Goal: Information Seeking & Learning: Understand process/instructions

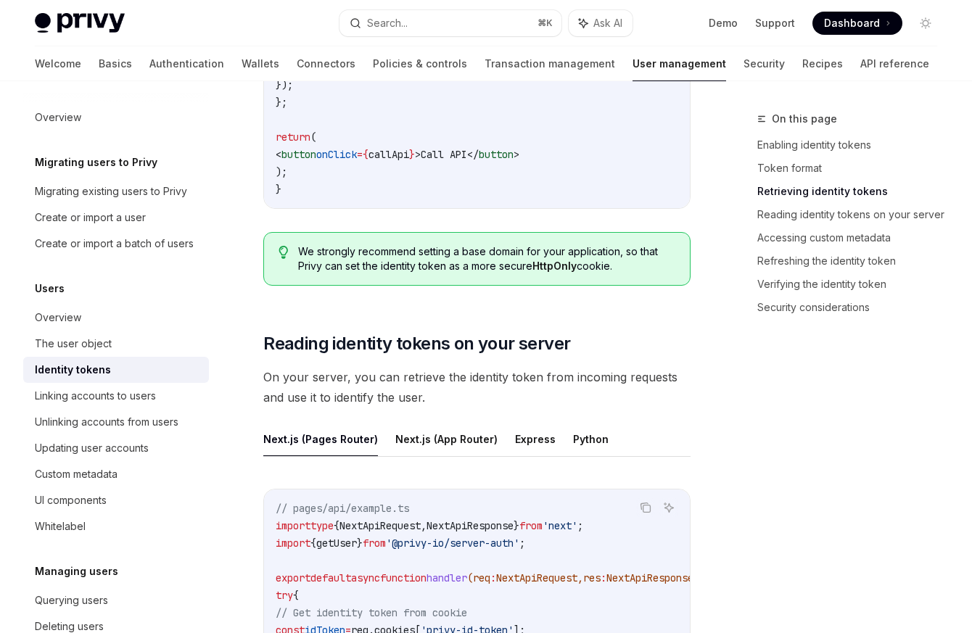
scroll to position [1831, 0]
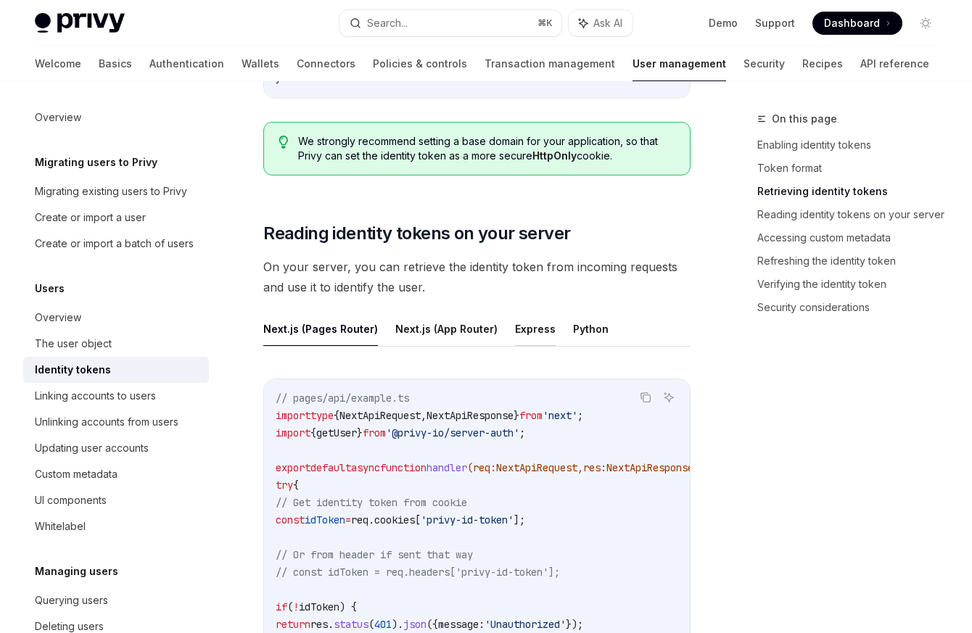
click at [524, 312] on button "Express" at bounding box center [535, 329] width 41 height 34
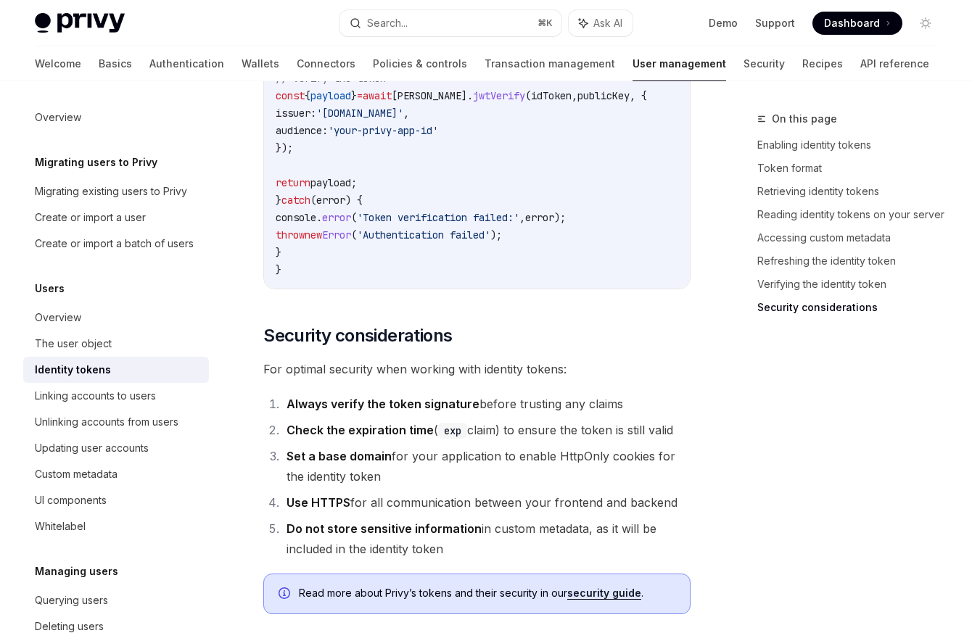
scroll to position [4887, 0]
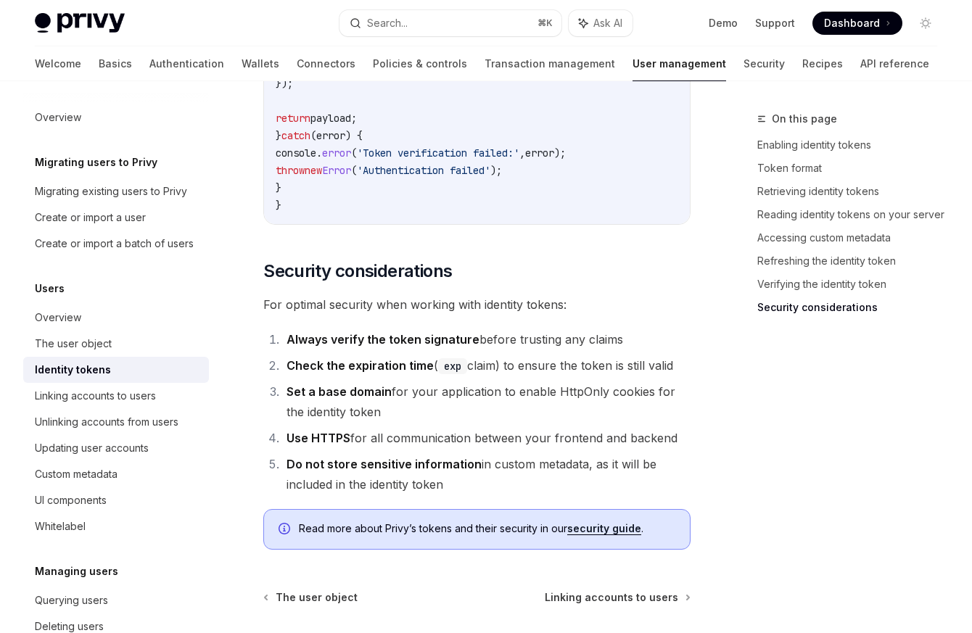
click at [126, 379] on div "Identity tokens" at bounding box center [117, 369] width 165 height 17
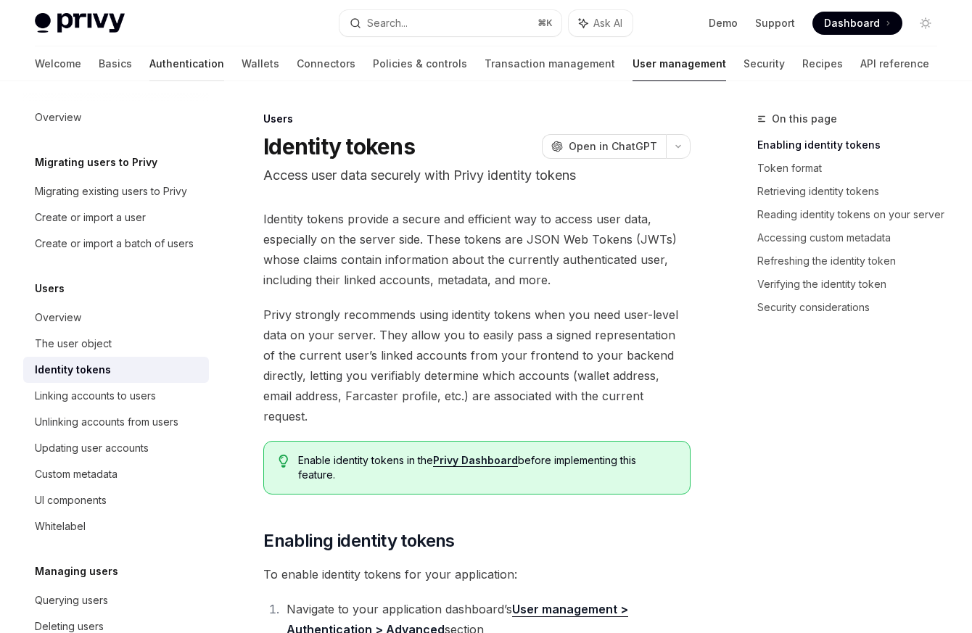
click at [149, 61] on link "Authentication" at bounding box center [186, 63] width 75 height 35
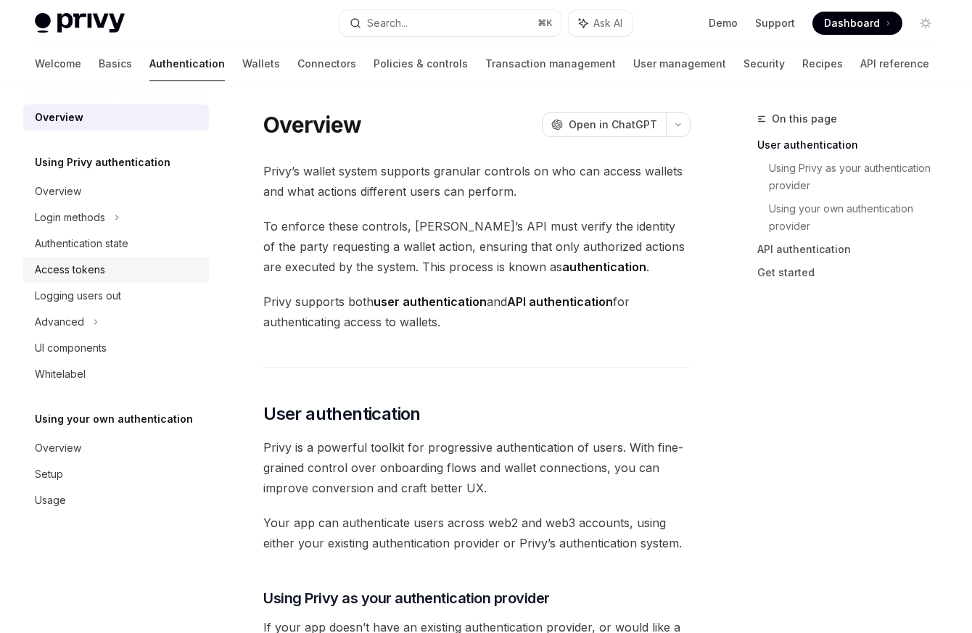
click at [123, 265] on div "Access tokens" at bounding box center [117, 269] width 165 height 17
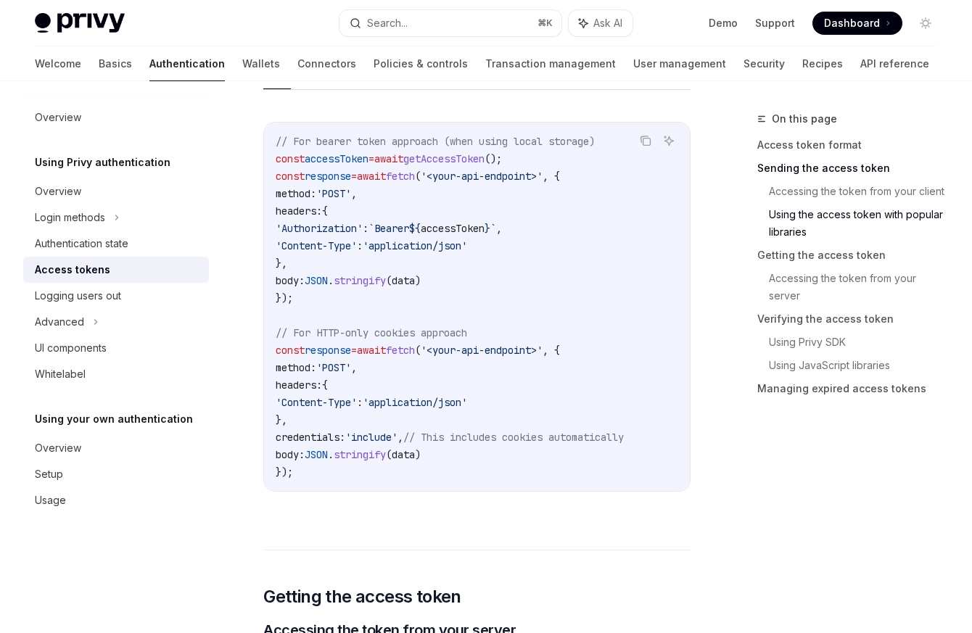
scroll to position [1447, 0]
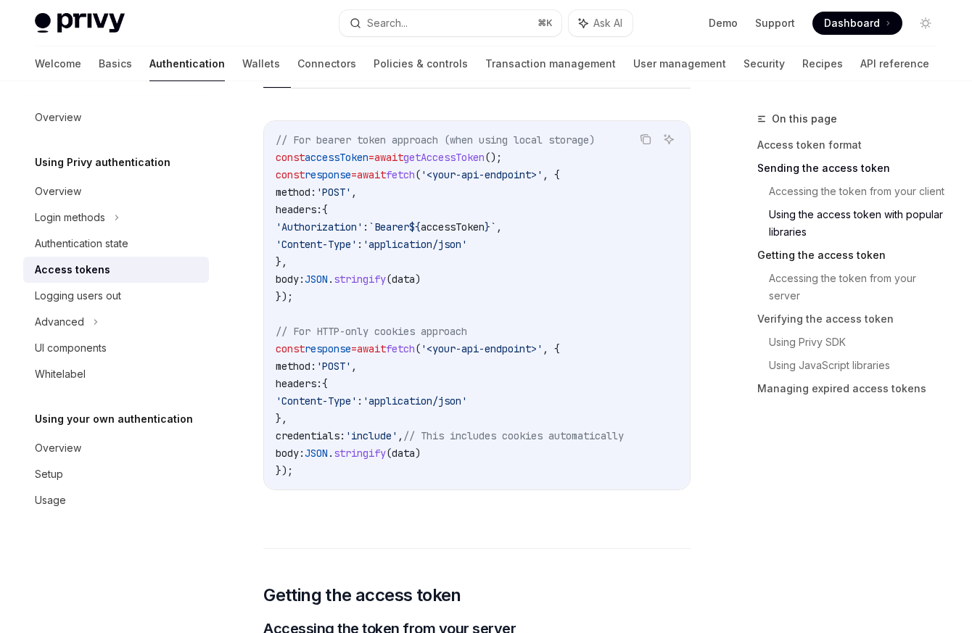
click at [858, 257] on link "Getting the access token" at bounding box center [852, 255] width 191 height 23
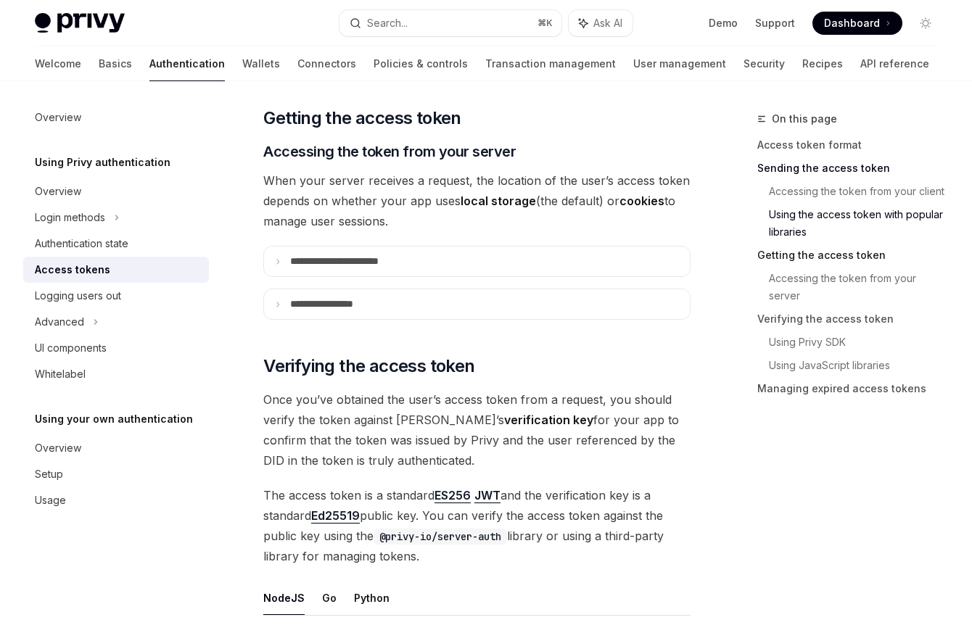
scroll to position [1926, 0]
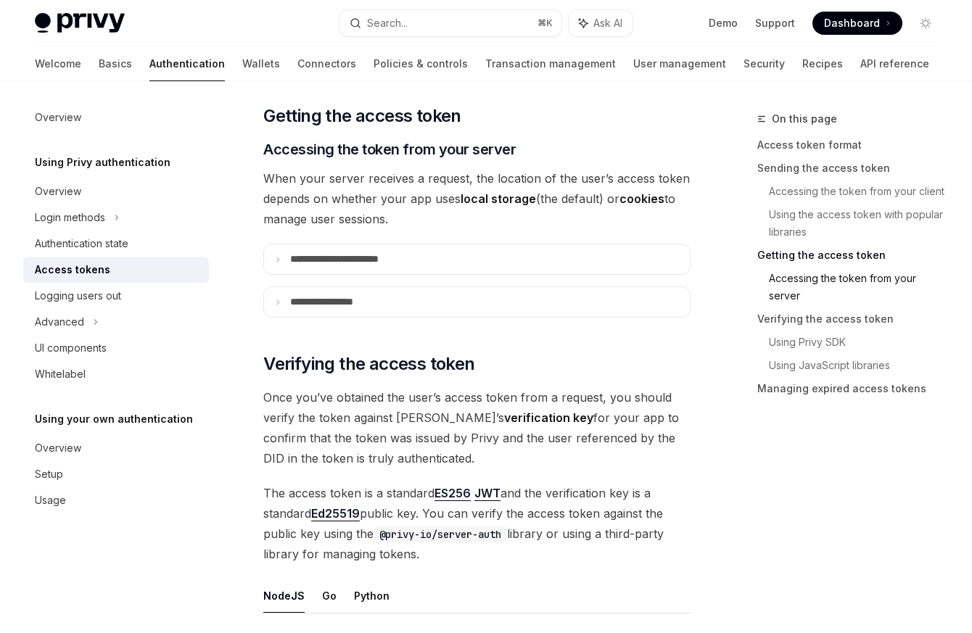
click at [871, 292] on link "Accessing the token from your server" at bounding box center [859, 287] width 180 height 41
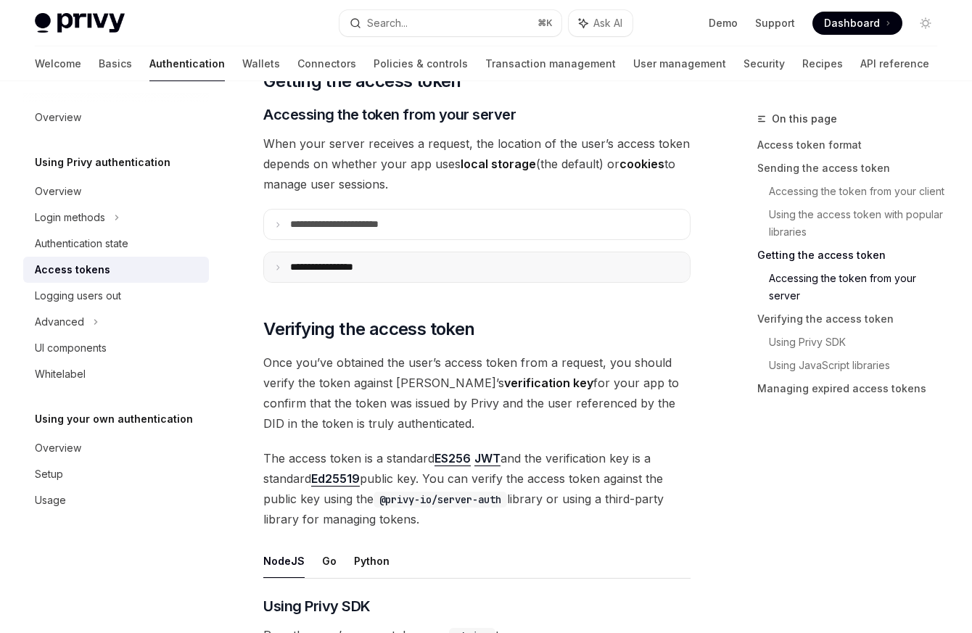
click at [413, 280] on summary "**********" at bounding box center [477, 267] width 426 height 30
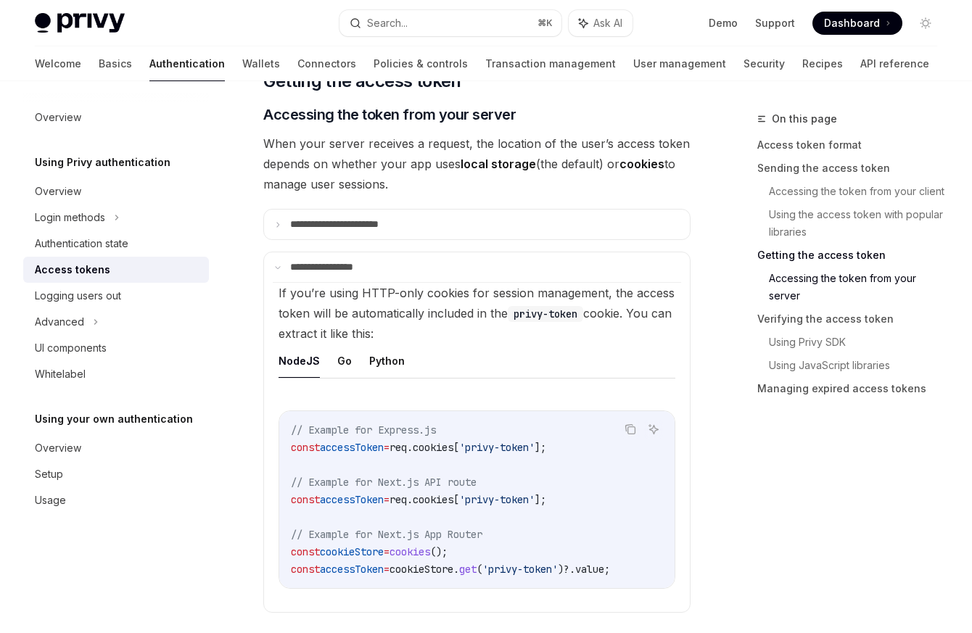
click at [420, 246] on div "**********" at bounding box center [476, 526] width 427 height 4609
click at [420, 237] on summary "**********" at bounding box center [477, 225] width 426 height 30
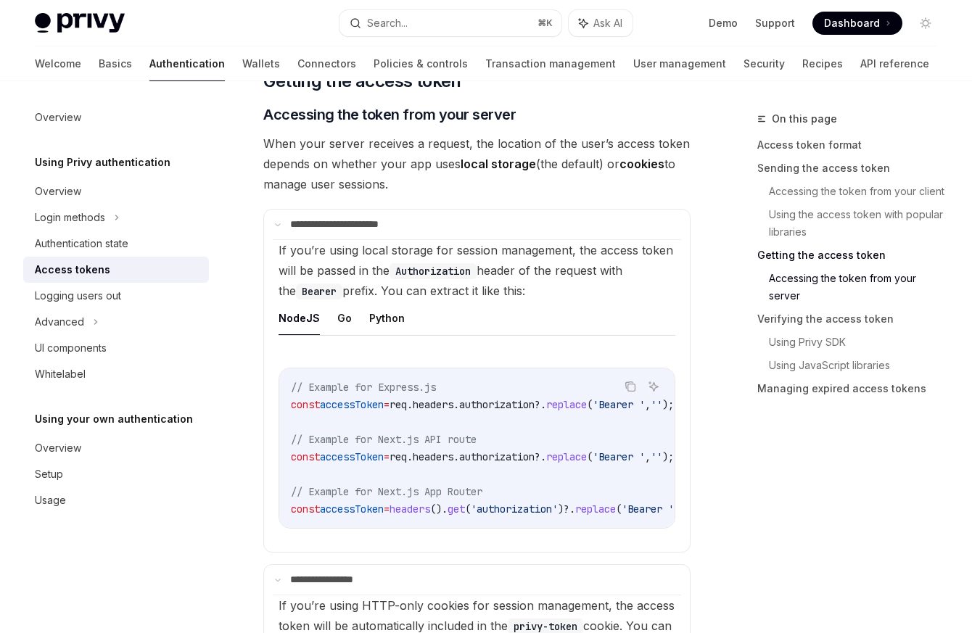
drag, startPoint x: 505, startPoint y: 543, endPoint x: 624, endPoint y: 538, distance: 119.0
click at [624, 538] on div "Copy Ask AI // Example for Express.js const accessToken = req . headers . autho…" at bounding box center [476, 452] width 397 height 199
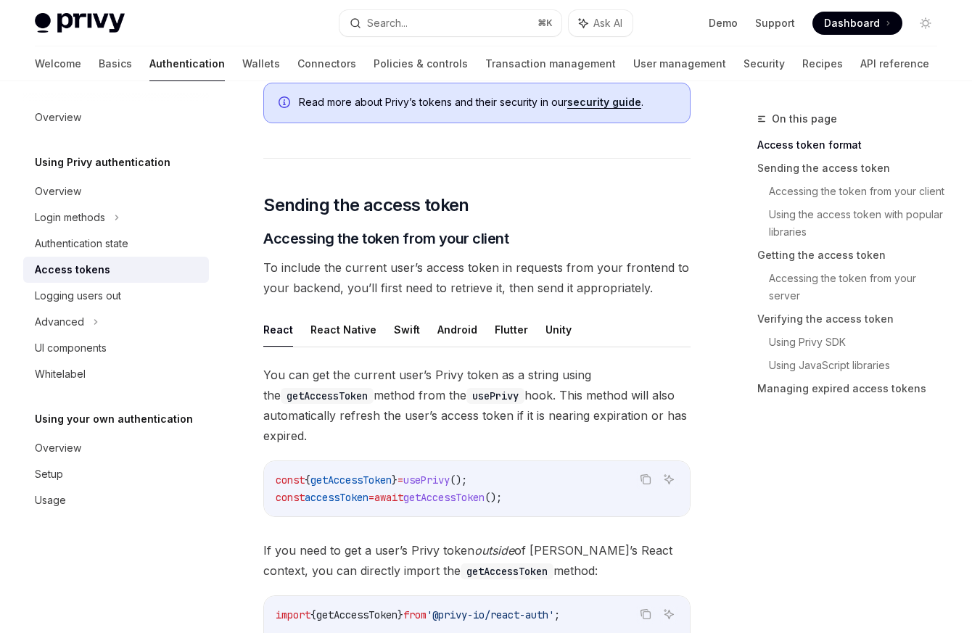
scroll to position [439, 0]
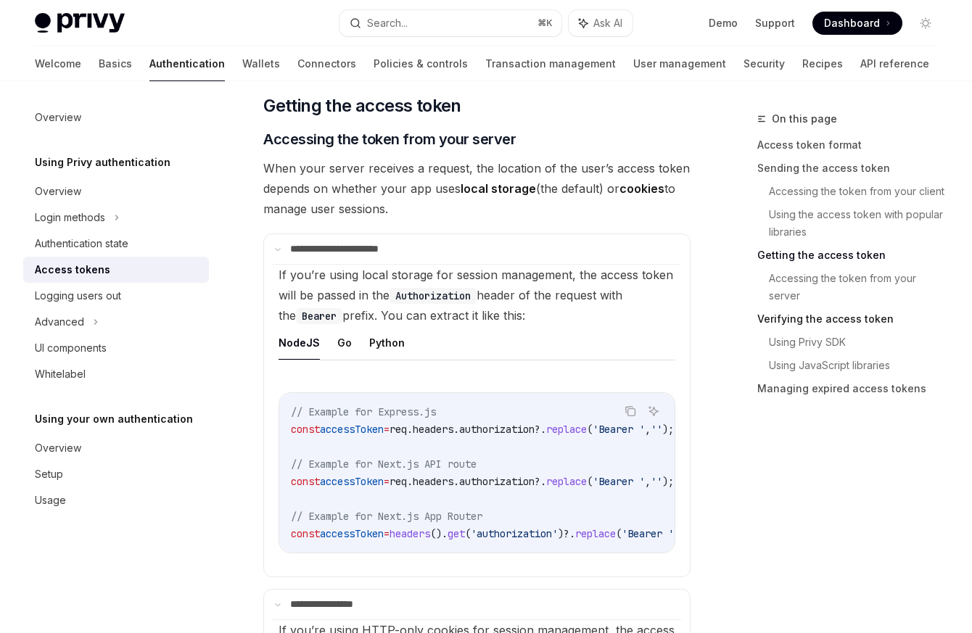
click at [830, 323] on link "Verifying the access token" at bounding box center [852, 318] width 191 height 23
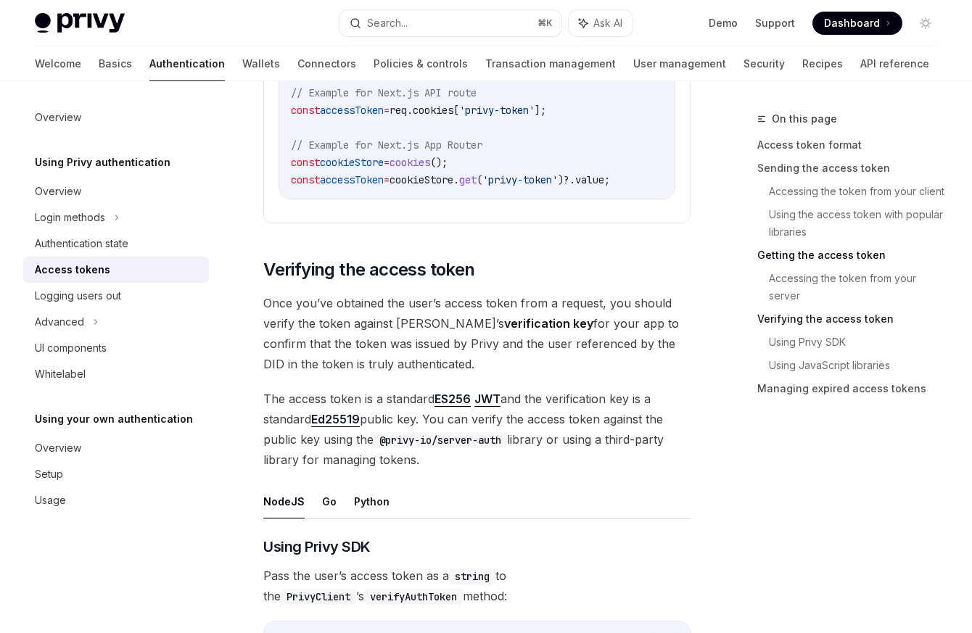
scroll to position [2828, 0]
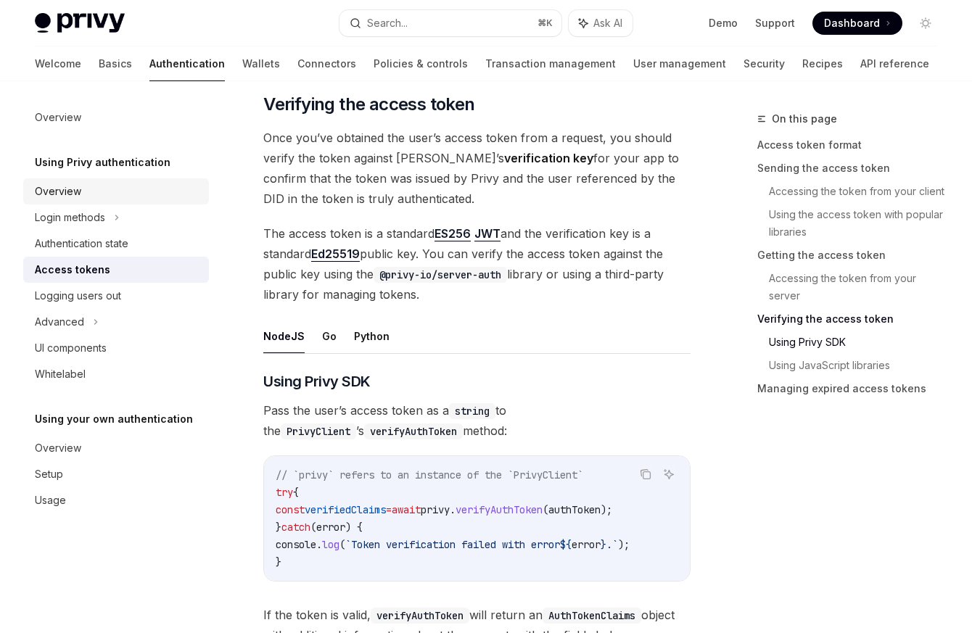
click at [128, 197] on div "Overview" at bounding box center [117, 191] width 165 height 17
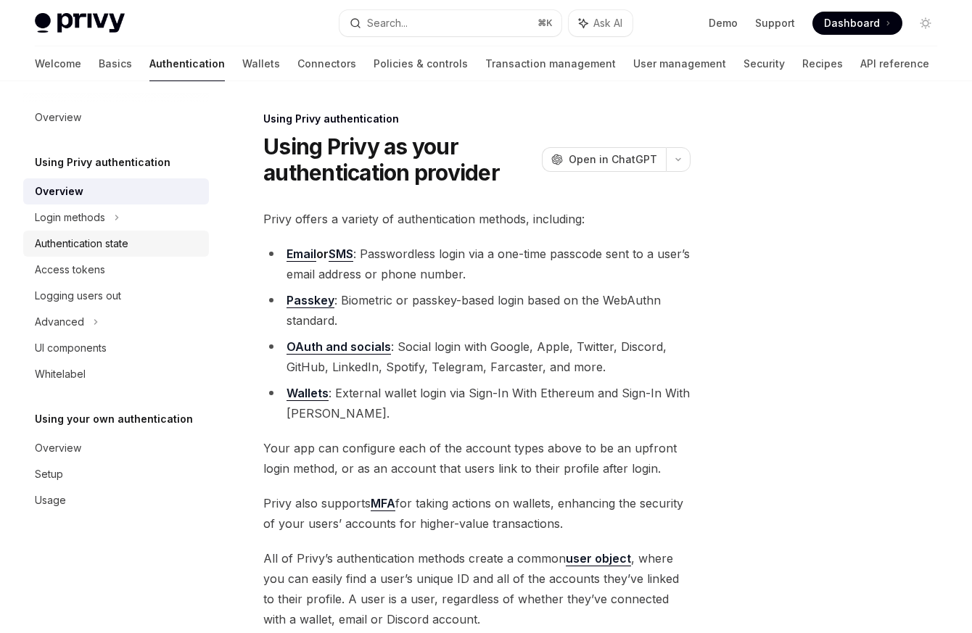
click at [136, 236] on div "Authentication state" at bounding box center [117, 243] width 165 height 17
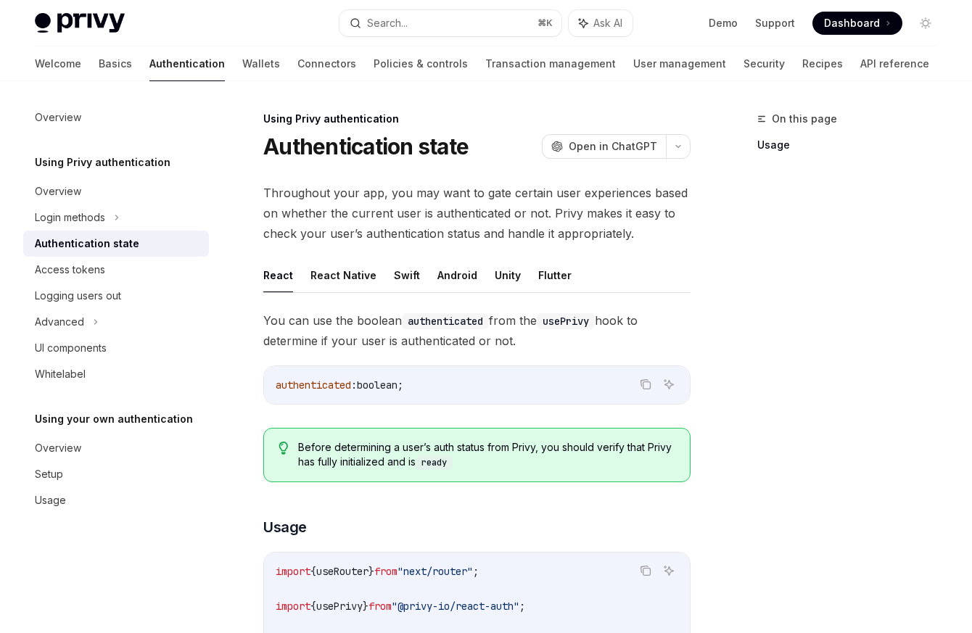
click at [153, 231] on link "Authentication state" at bounding box center [116, 244] width 186 height 26
click at [150, 220] on div "Login methods" at bounding box center [116, 218] width 186 height 26
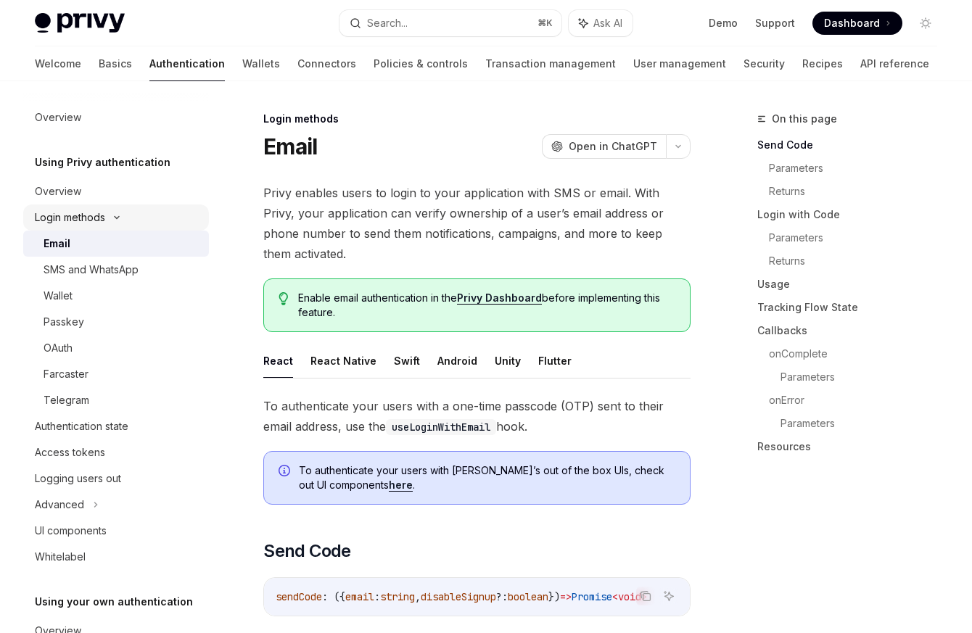
click at [99, 223] on div "Login methods" at bounding box center [70, 217] width 70 height 17
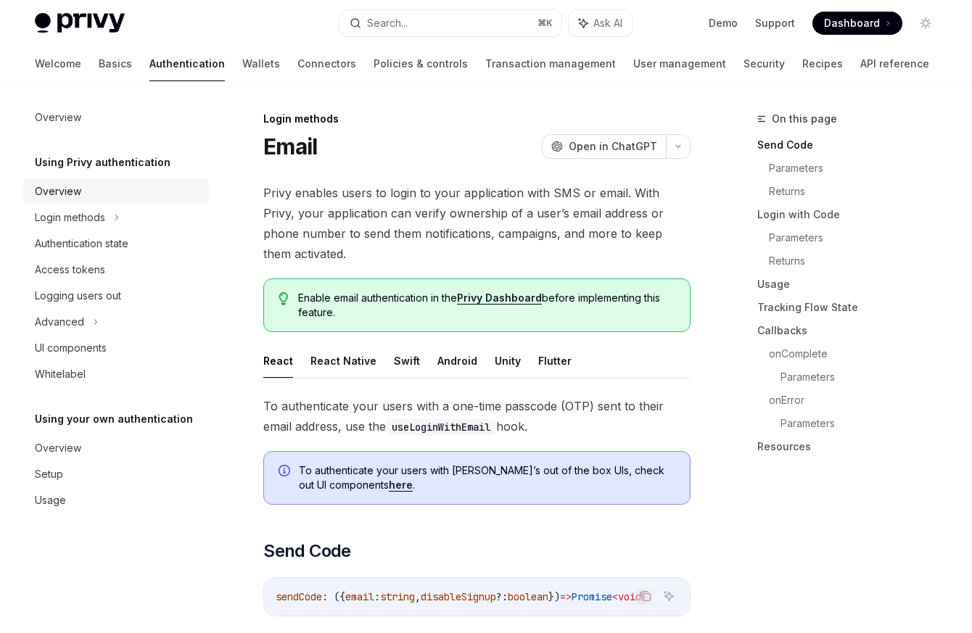
click at [175, 193] on div "Overview" at bounding box center [117, 191] width 165 height 17
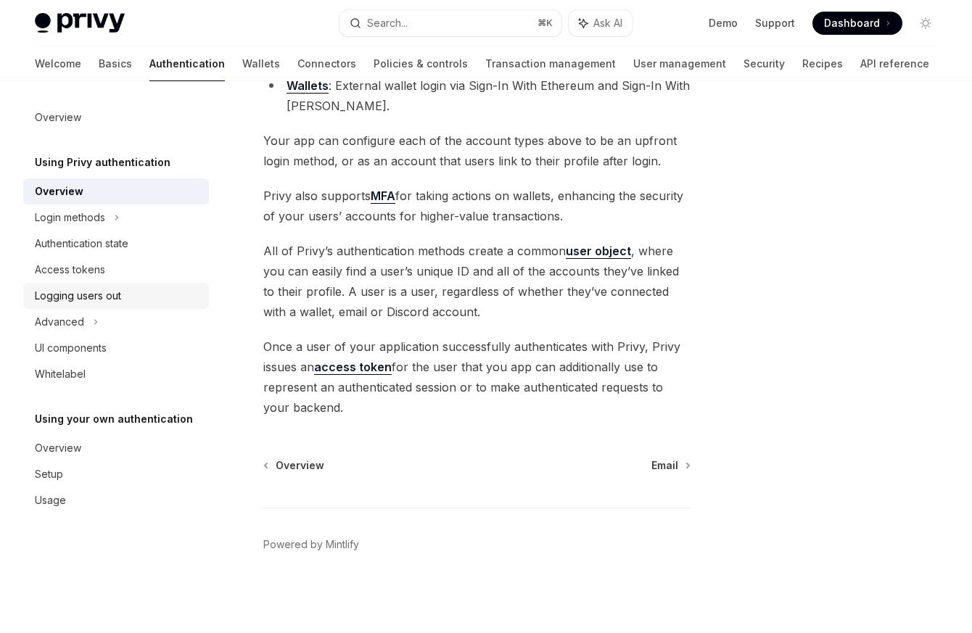
scroll to position [268, 0]
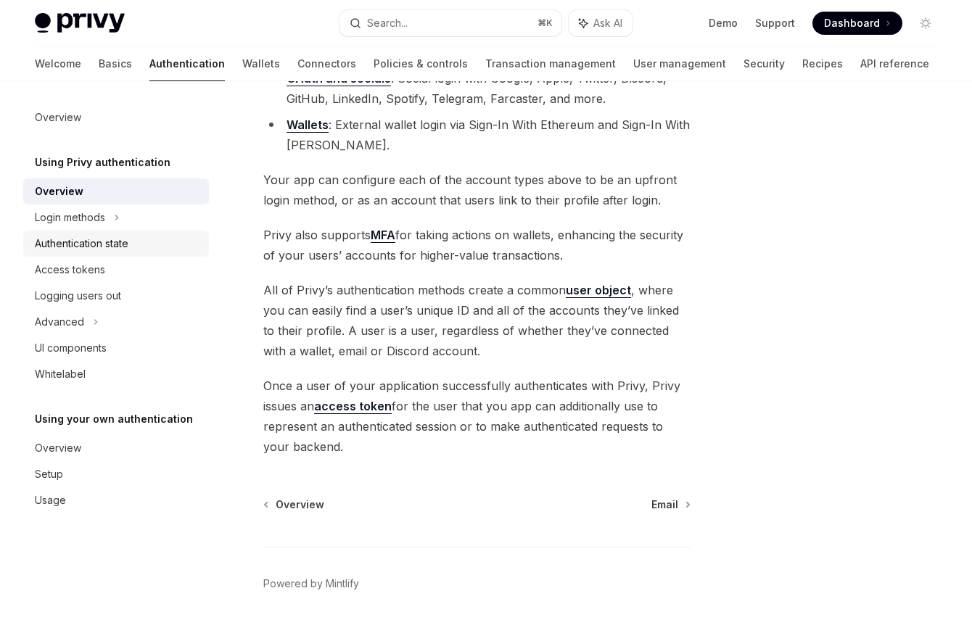
click at [47, 236] on div "Authentication state" at bounding box center [82, 243] width 94 height 17
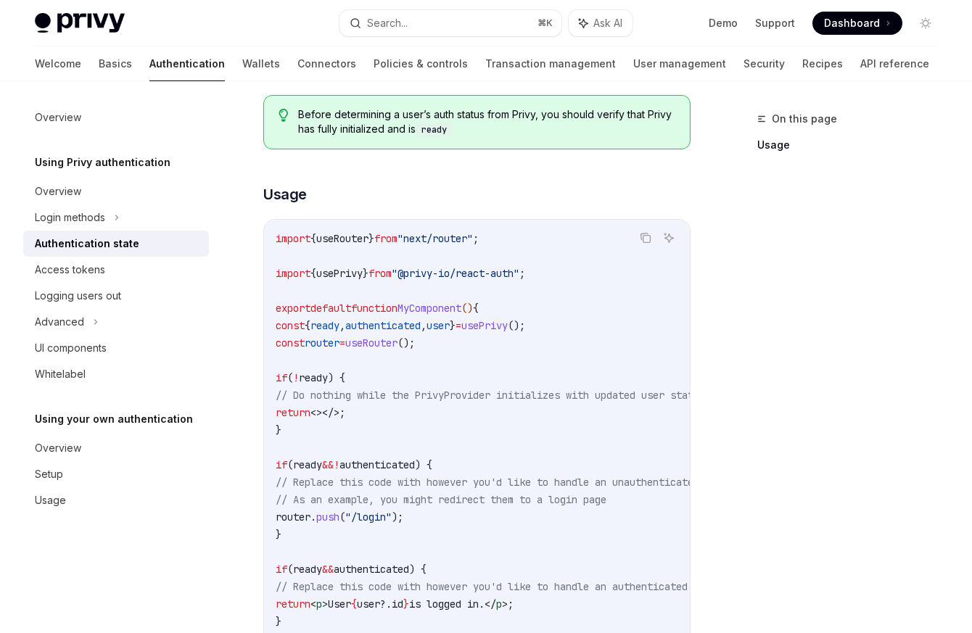
scroll to position [303, 0]
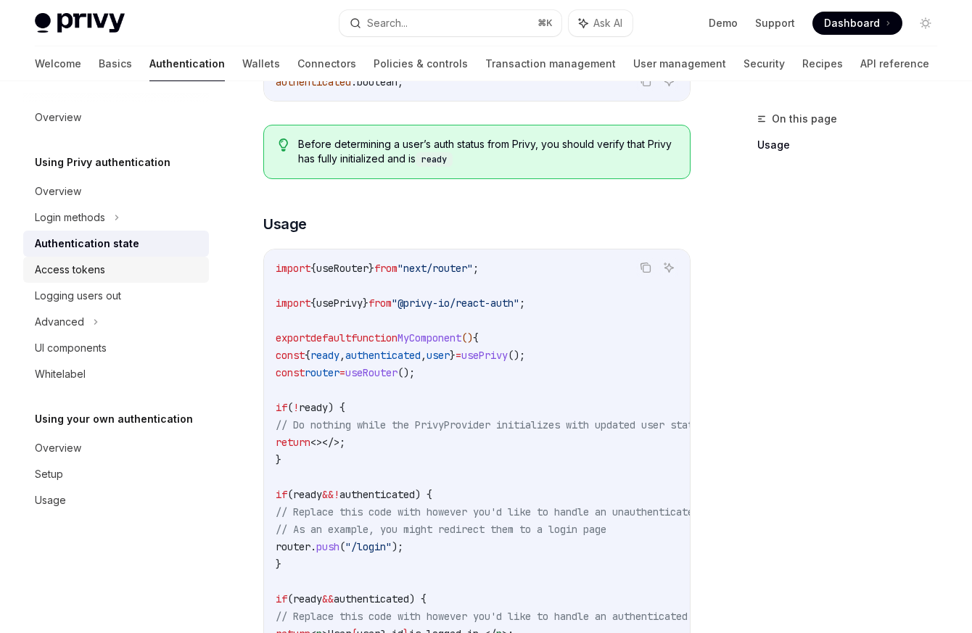
click at [162, 279] on link "Access tokens" at bounding box center [116, 270] width 186 height 26
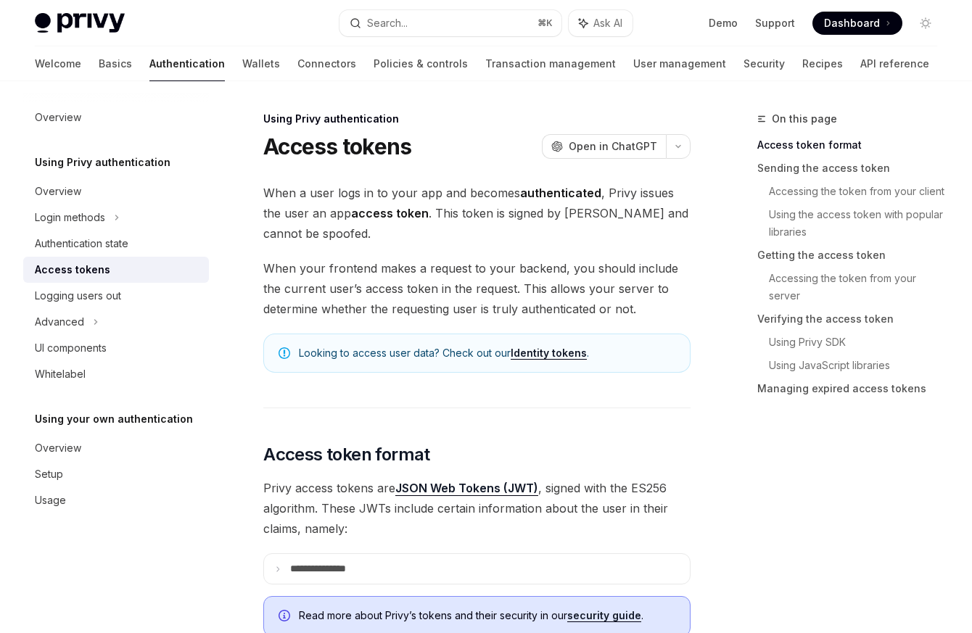
scroll to position [309, 0]
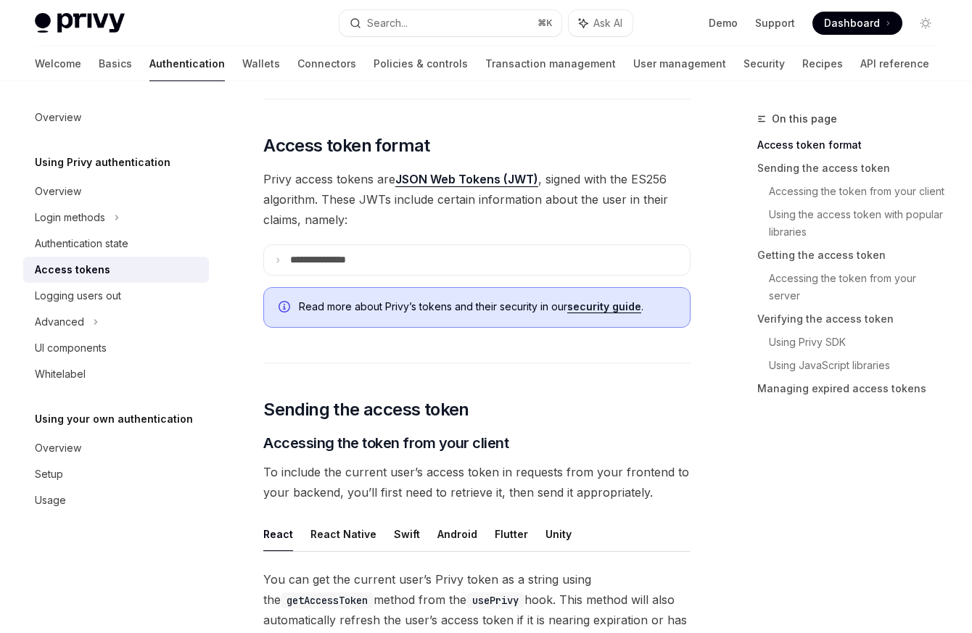
click at [440, 256] on summary "**********" at bounding box center [477, 260] width 426 height 30
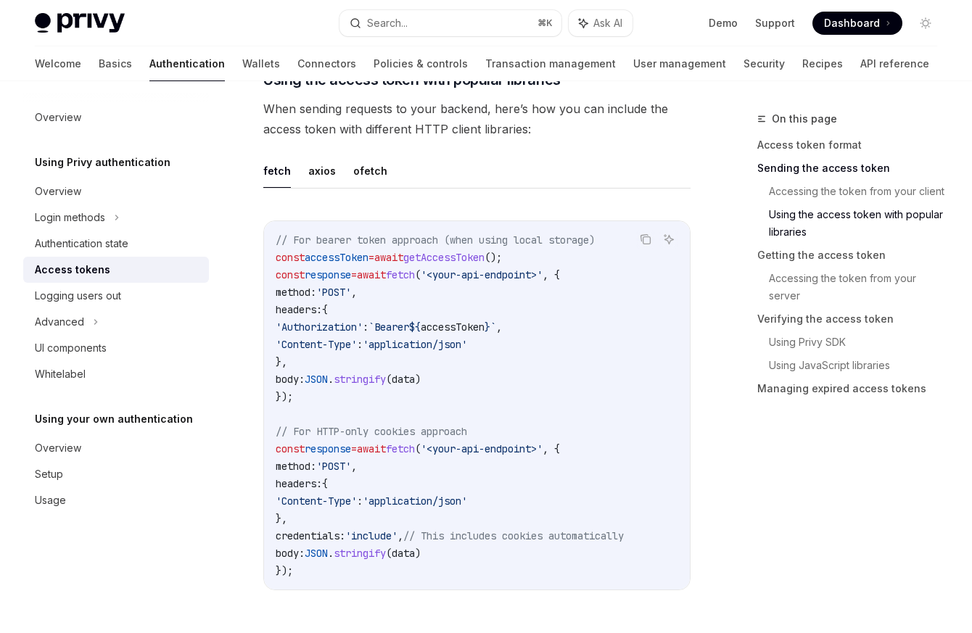
scroll to position [1830, 0]
click at [360, 199] on div "fetch axios ofetch Copy Ask AI // For bearer token approach (when using local s…" at bounding box center [476, 382] width 427 height 460
click at [367, 170] on button "ofetch" at bounding box center [370, 169] width 34 height 34
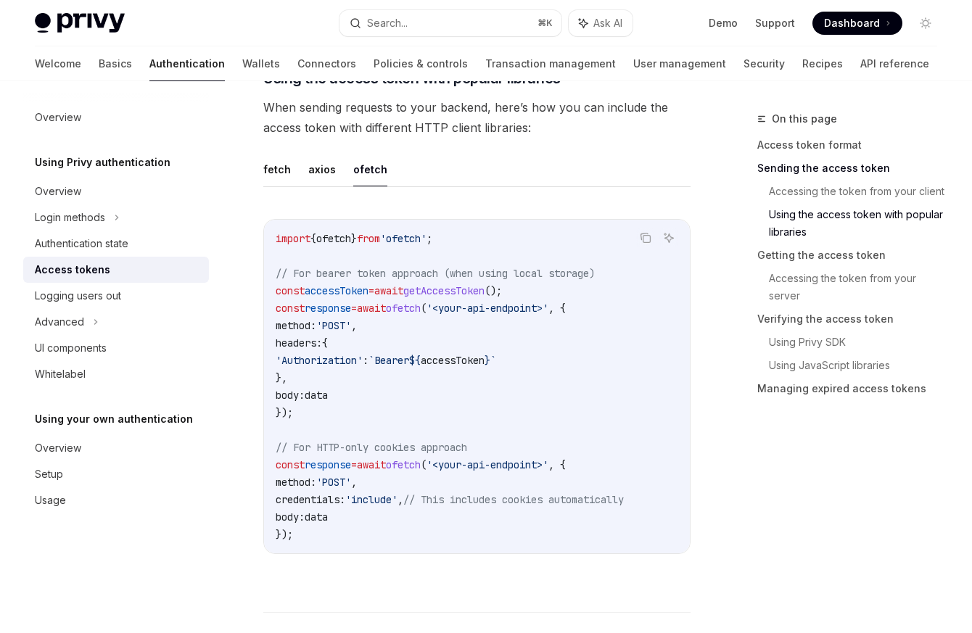
drag, startPoint x: 286, startPoint y: 329, endPoint x: 448, endPoint y: 373, distance: 167.5
click at [448, 373] on code "import { ofetch } from 'ofetch' ; // For bearer token approach (when using loca…" at bounding box center [477, 386] width 402 height 313
click at [455, 383] on code "import { ofetch } from 'ofetch' ; // For bearer token approach (when using loca…" at bounding box center [477, 386] width 402 height 313
click at [501, 352] on code "import { ofetch } from 'ofetch' ; // For bearer token approach (when using loca…" at bounding box center [477, 386] width 402 height 313
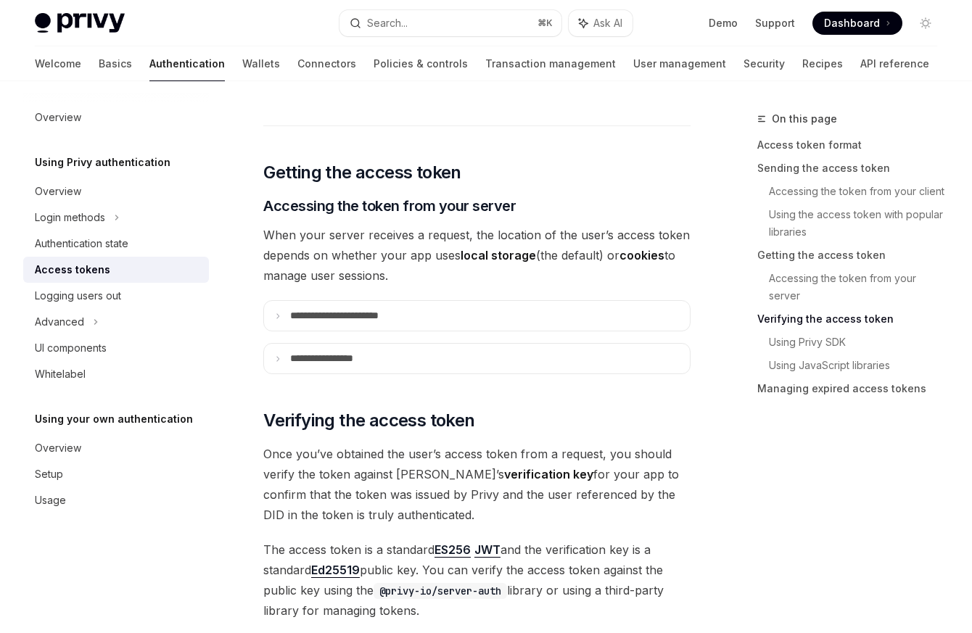
scroll to position [2318, 0]
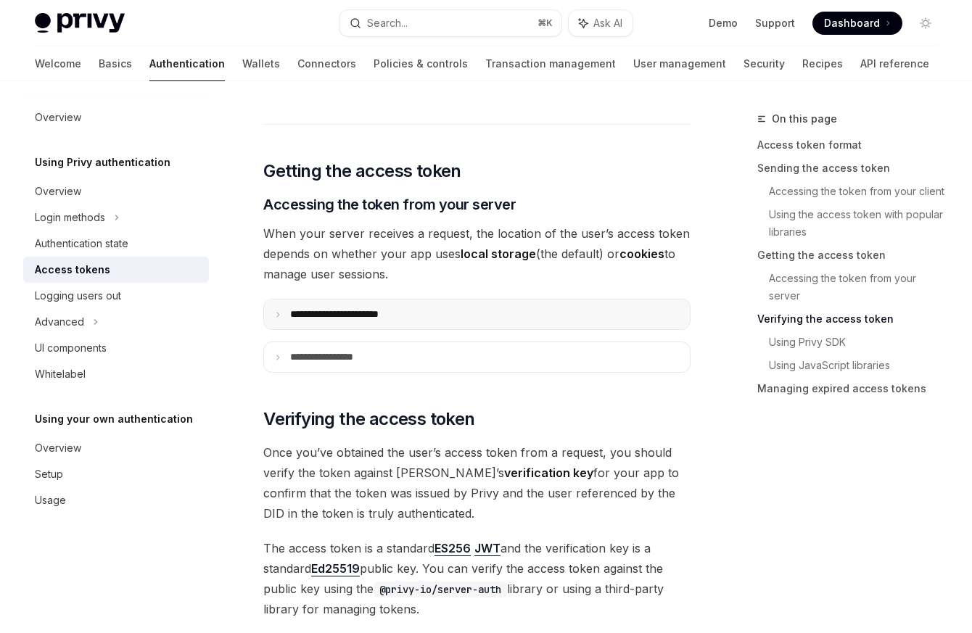
click at [405, 329] on summary "**********" at bounding box center [477, 315] width 426 height 30
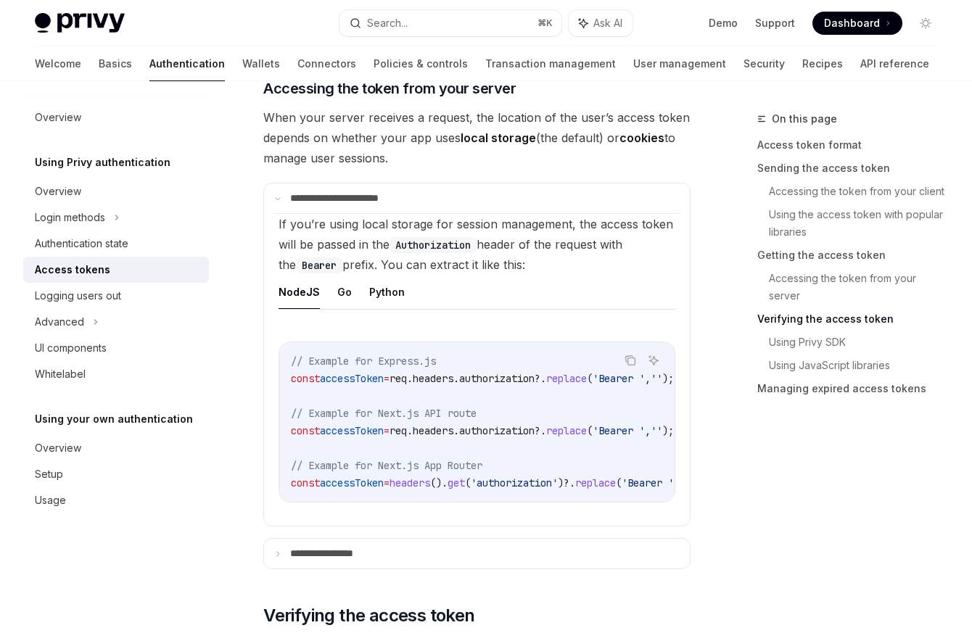
scroll to position [0, 108]
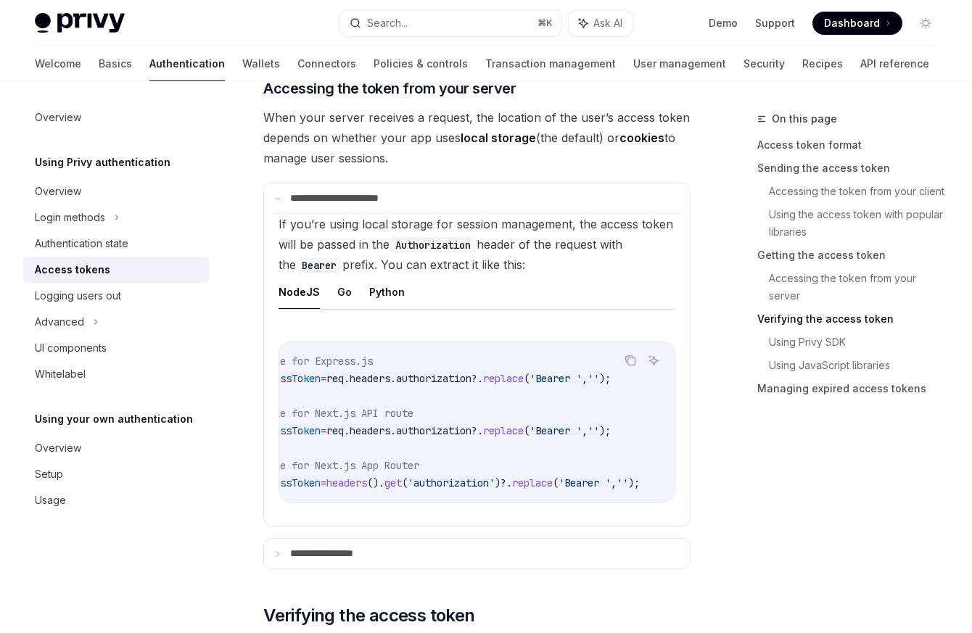
click at [329, 305] on ul "NodeJS Go Python" at bounding box center [476, 292] width 397 height 35
click at [340, 300] on button "Go" at bounding box center [344, 292] width 15 height 34
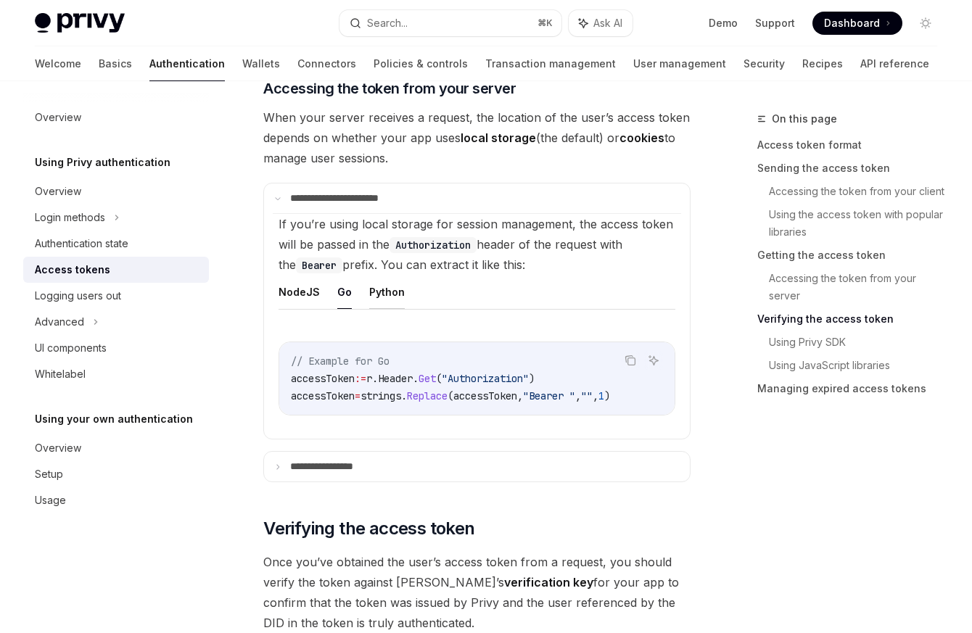
click at [390, 296] on button "Python" at bounding box center [387, 292] width 36 height 34
click at [307, 294] on button "NodeJS" at bounding box center [298, 292] width 41 height 34
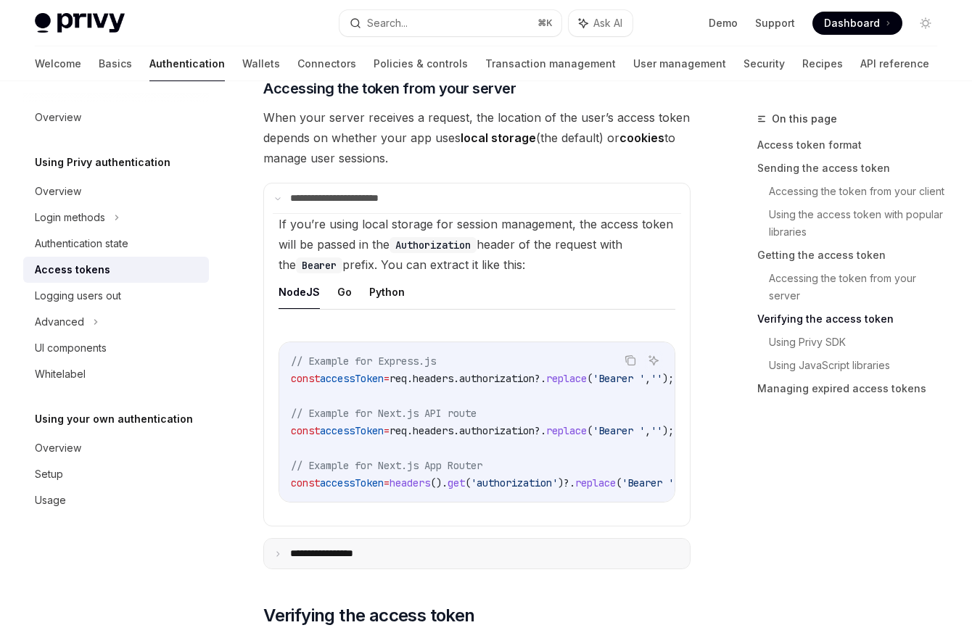
click at [383, 559] on summary "**********" at bounding box center [477, 554] width 426 height 30
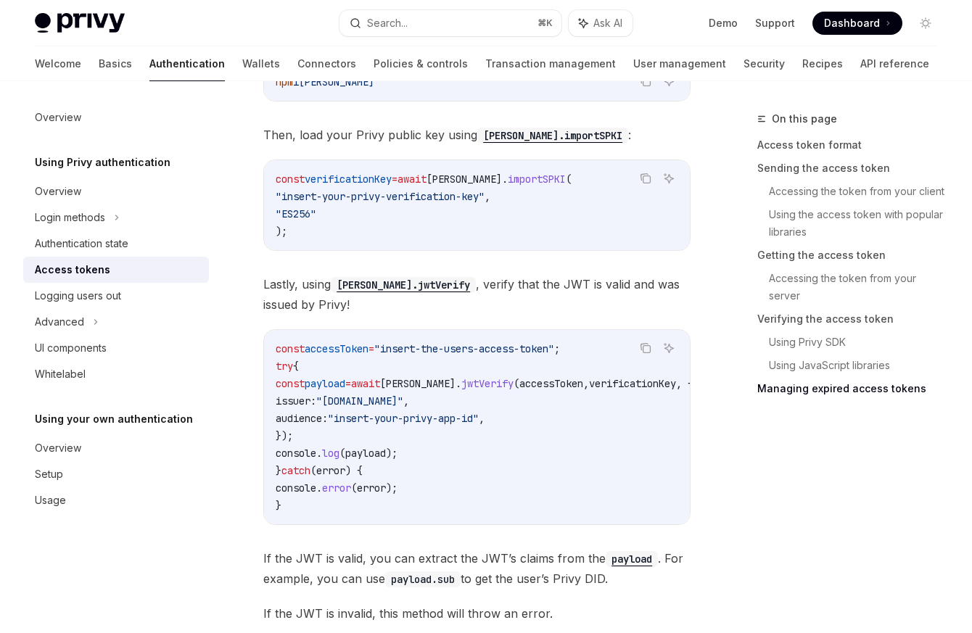
drag, startPoint x: 587, startPoint y: 529, endPoint x: 606, endPoint y: 529, distance: 18.9
click at [606, 524] on div "const accessToken = "insert-the-users-access-token" ; try { const payload = awa…" at bounding box center [477, 427] width 426 height 194
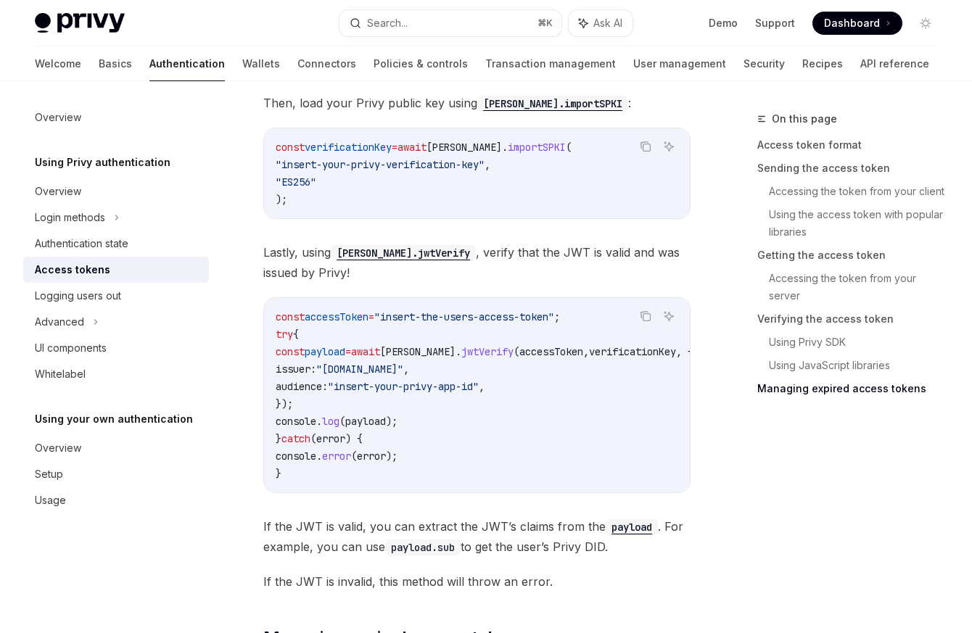
scroll to position [4424, 0]
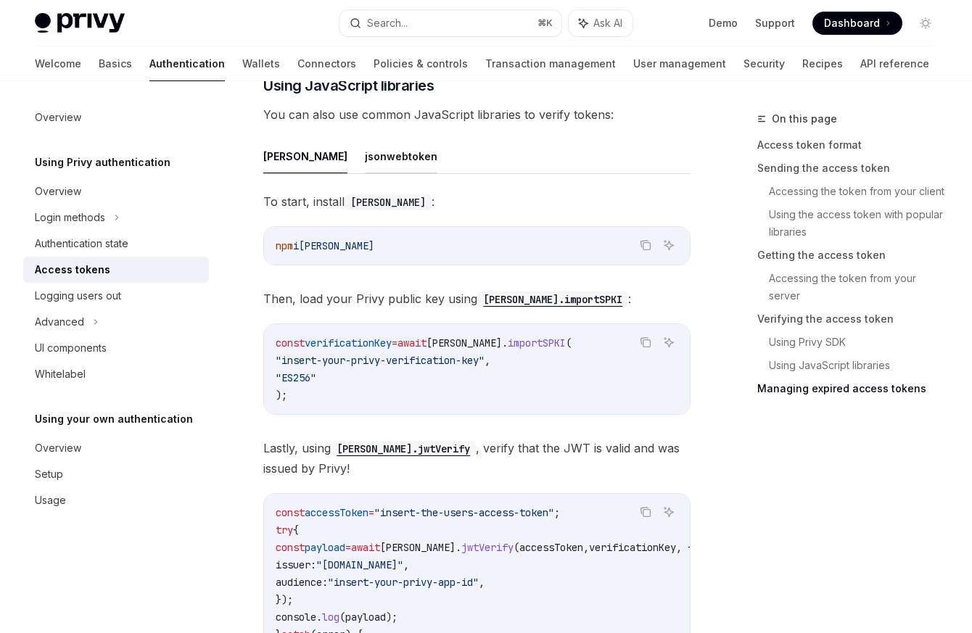
click at [365, 173] on button "jsonwebtoken" at bounding box center [401, 156] width 73 height 34
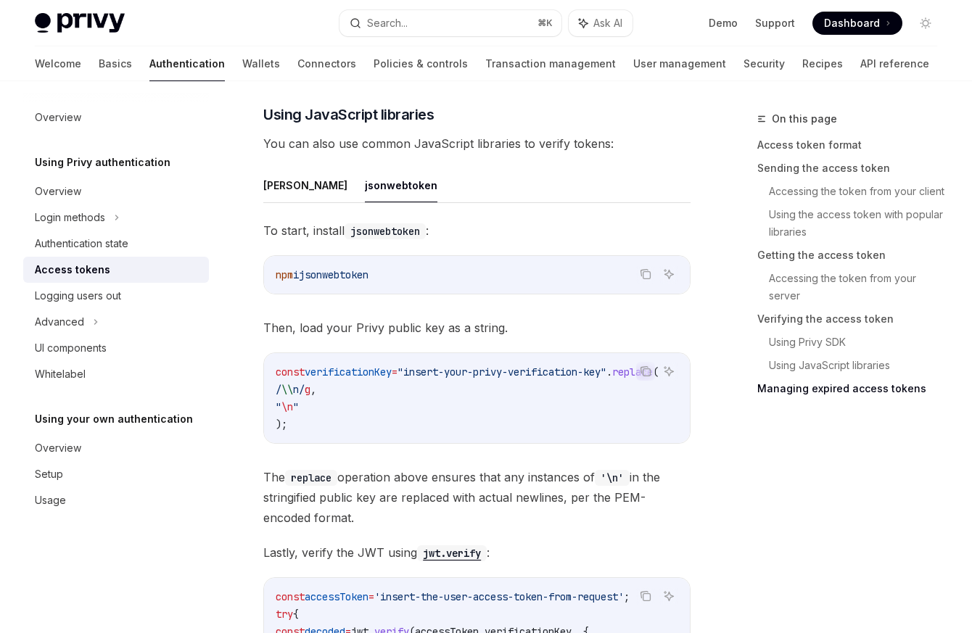
scroll to position [4400, 0]
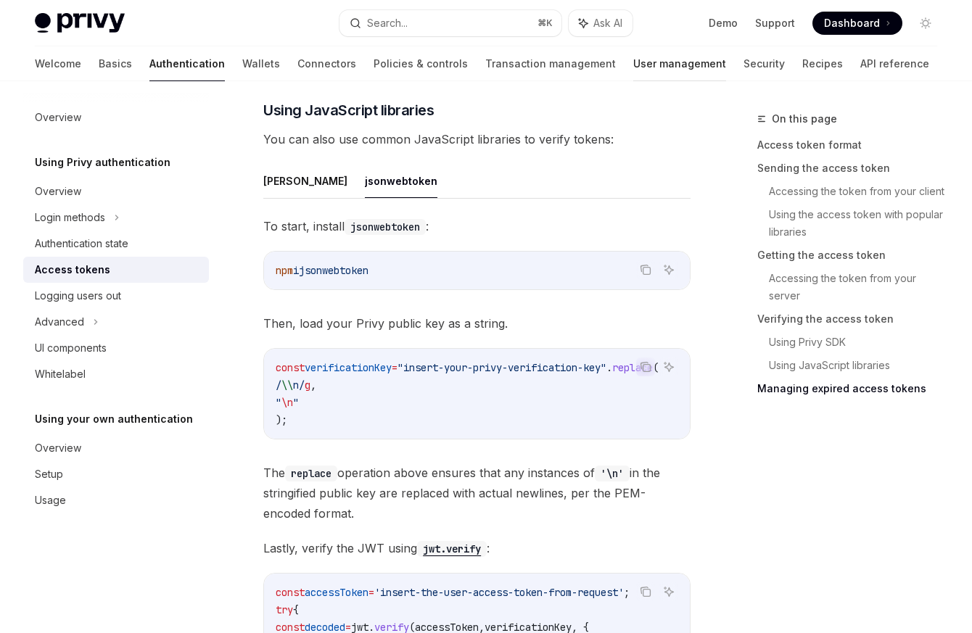
click at [633, 73] on link "User management" at bounding box center [679, 63] width 93 height 35
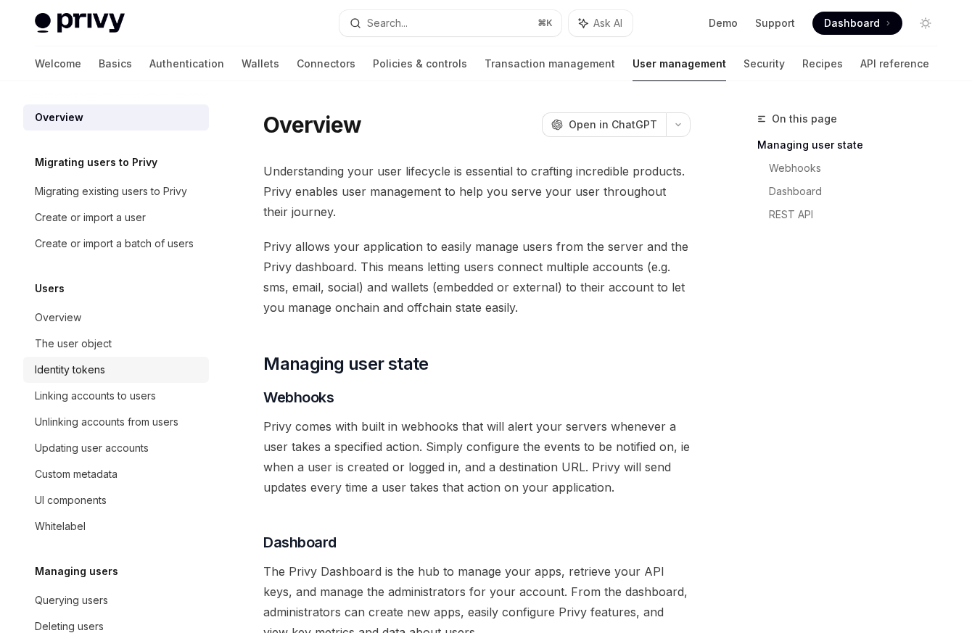
click at [93, 379] on div "Identity tokens" at bounding box center [70, 369] width 70 height 17
click at [125, 379] on div "Identity tokens" at bounding box center [117, 369] width 165 height 17
click at [115, 379] on div "Identity tokens" at bounding box center [117, 369] width 165 height 17
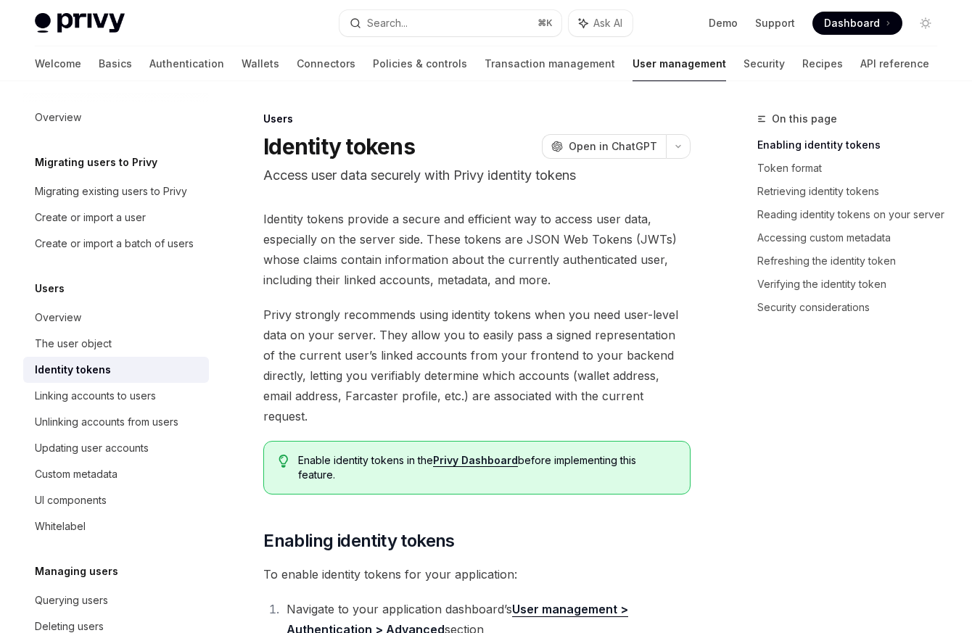
click at [79, 379] on div "Identity tokens" at bounding box center [73, 369] width 76 height 17
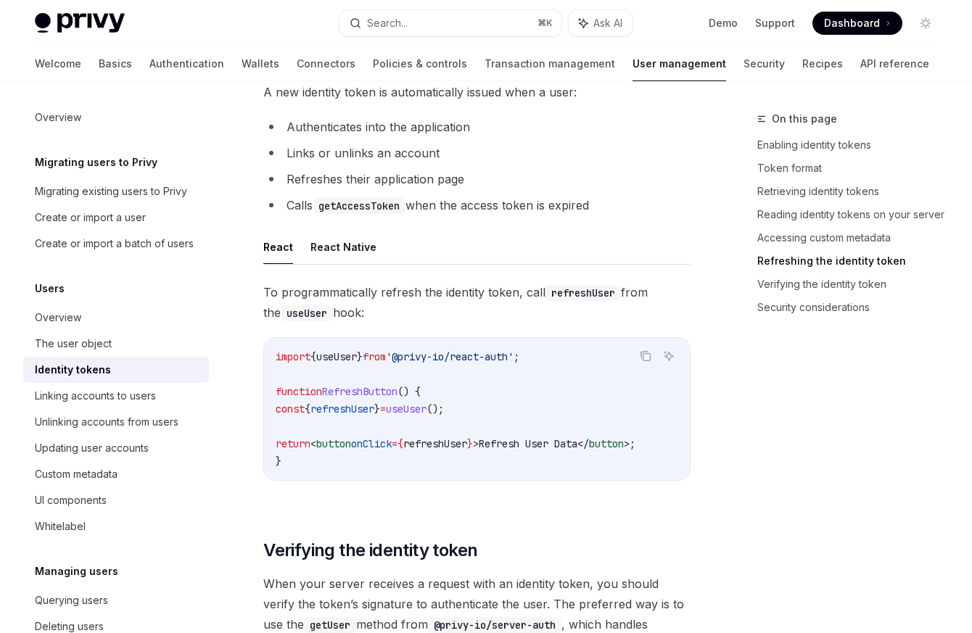
scroll to position [3676, 0]
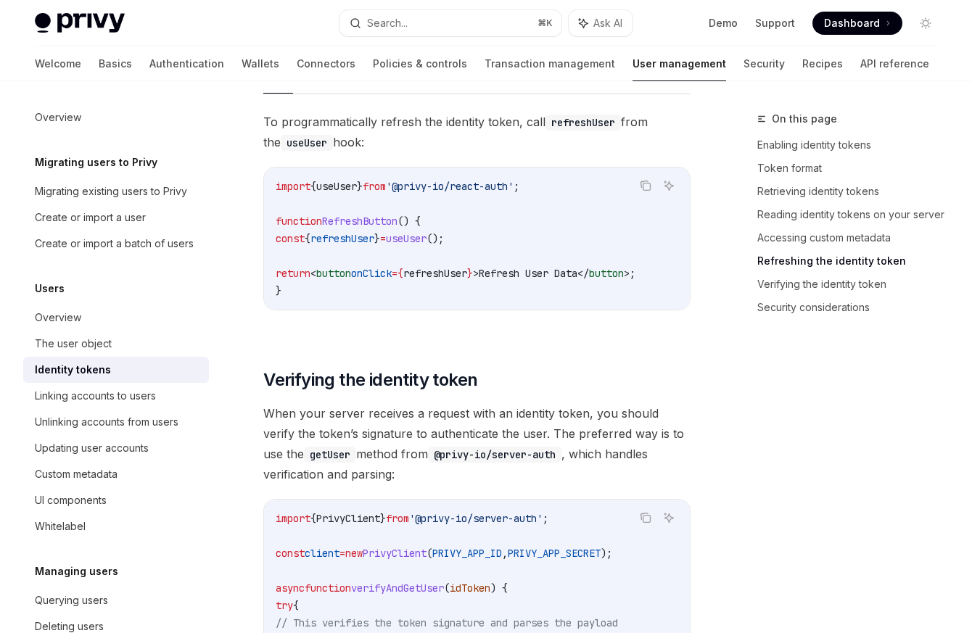
click at [70, 379] on div "Identity tokens" at bounding box center [73, 369] width 76 height 17
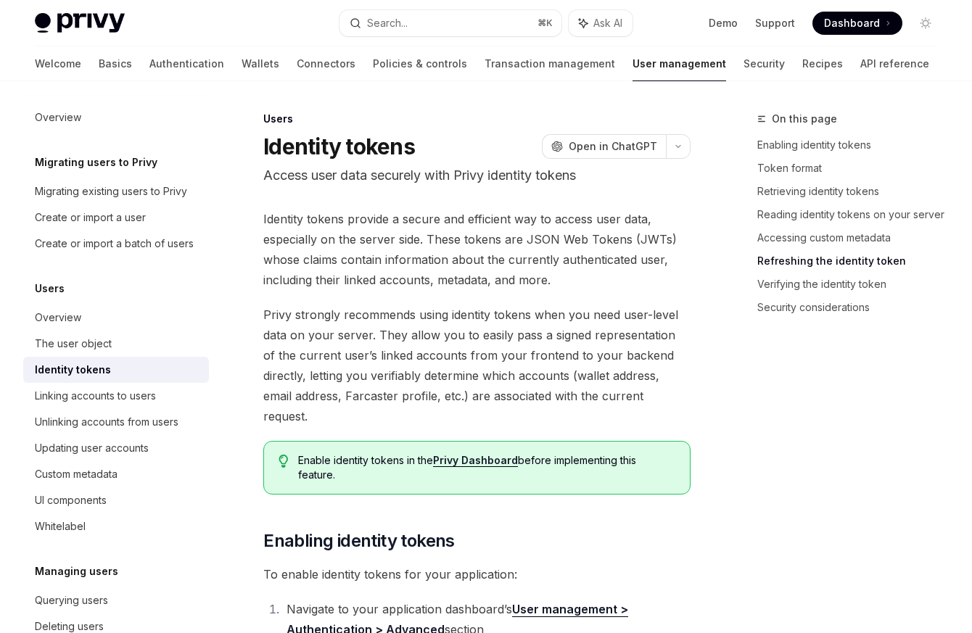
type textarea "*"
